Goal: Entertainment & Leisure: Consume media (video, audio)

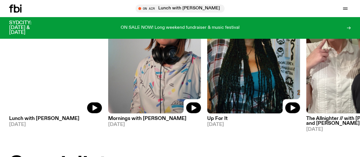
scroll to position [270, 0]
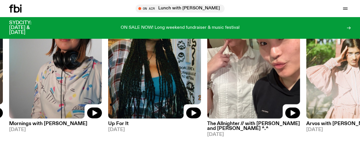
drag, startPoint x: 56, startPoint y: 59, endPoint x: 184, endPoint y: 144, distance: 153.1
click at [184, 137] on div "On Rotation Up For It [DATE]" at bounding box center [154, 66] width 93 height 142
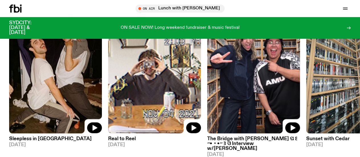
scroll to position [489, 0]
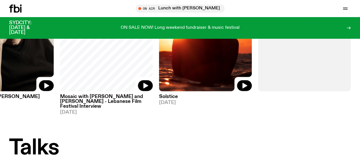
click at [15, 6] on icon at bounding box center [17, 9] width 6 height 8
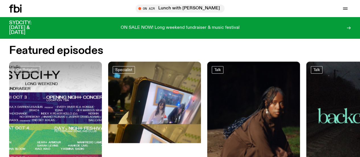
scroll to position [217, 0]
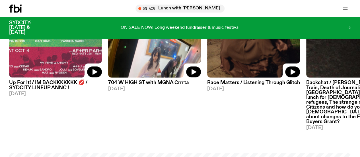
scroll to position [239, 0]
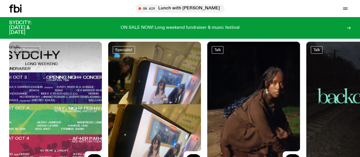
click at [61, 92] on img at bounding box center [55, 104] width 93 height 124
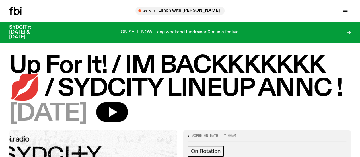
click at [11, 9] on icon at bounding box center [11, 11] width 4 height 8
